Goal: Transaction & Acquisition: Download file/media

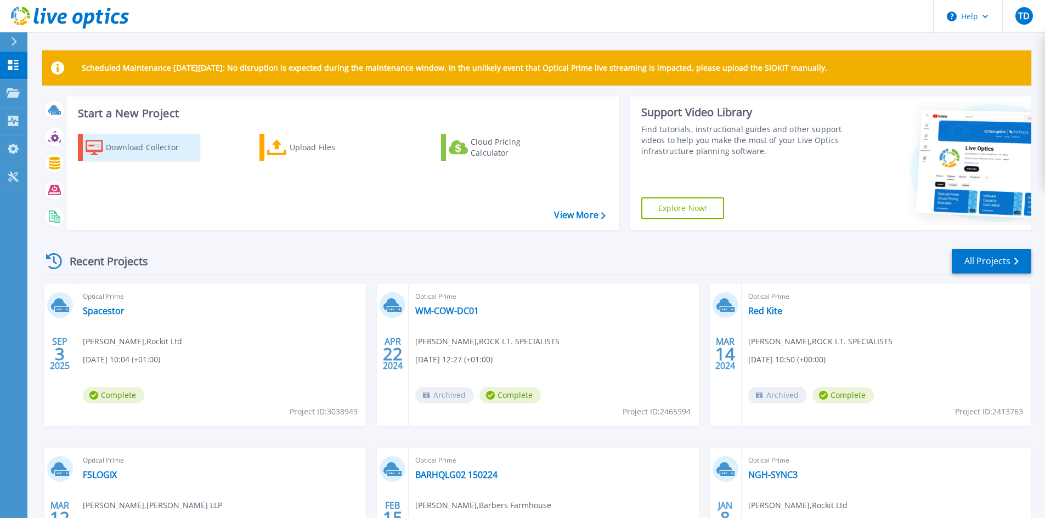
click at [138, 148] on div "Download Collector" at bounding box center [150, 148] width 88 height 22
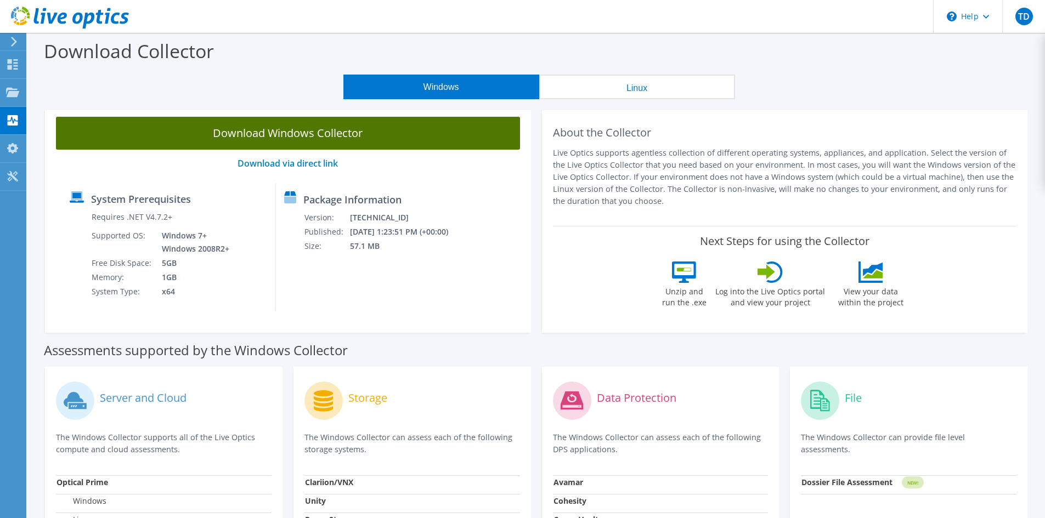
click at [280, 138] on link "Download Windows Collector" at bounding box center [288, 133] width 464 height 33
